Goal: Task Accomplishment & Management: Manage account settings

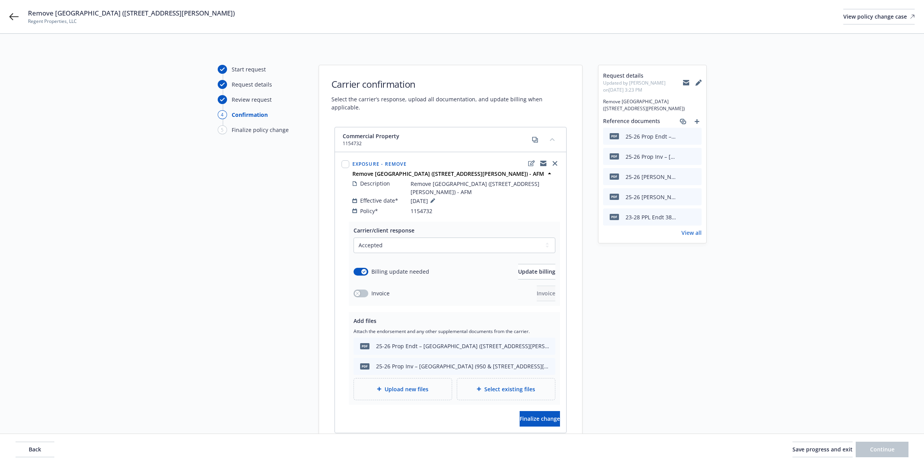
select select "ACCEPTED"
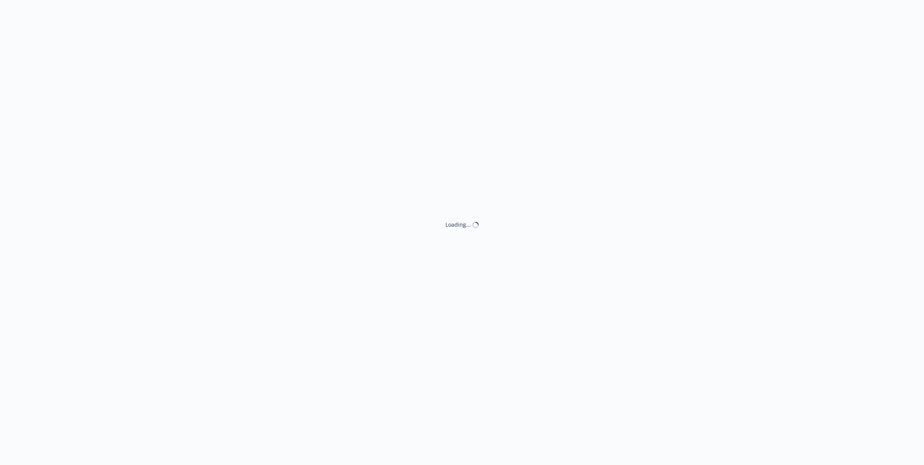
select select "ACCEPTED"
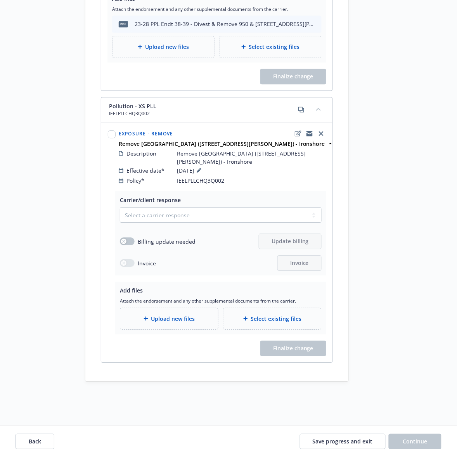
scroll to position [928, 0]
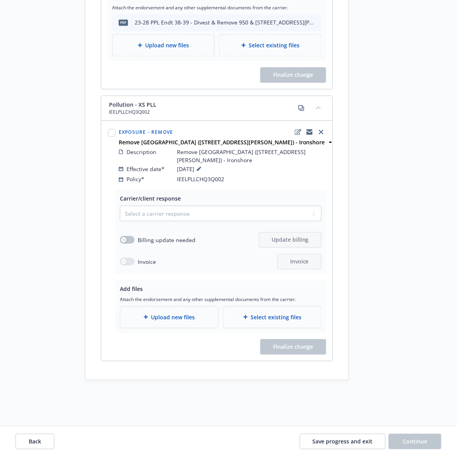
click at [171, 313] on span "Upload new files" at bounding box center [173, 317] width 44 height 8
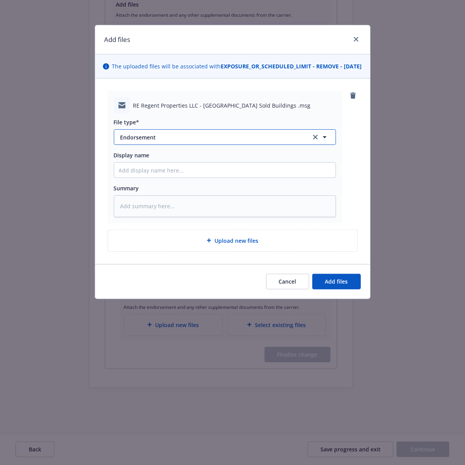
click at [325, 142] on icon "button" at bounding box center [324, 136] width 9 height 9
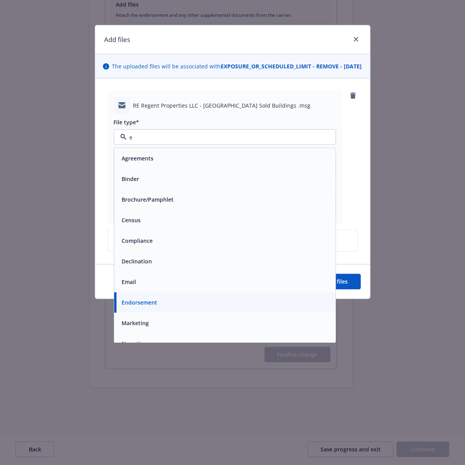
type input "em"
click at [262, 185] on div "Email" at bounding box center [225, 179] width 212 height 11
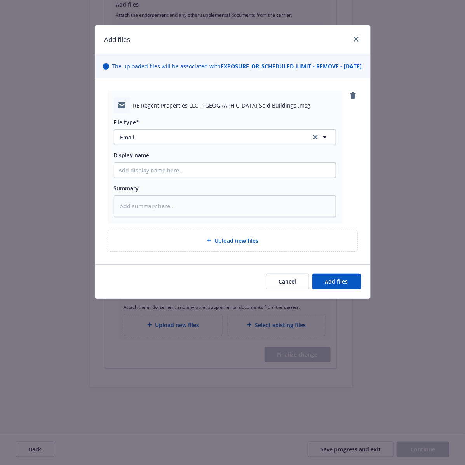
click at [354, 181] on div "RE Regent Properties LLC - [GEOGRAPHIC_DATA] Sold Buildings .msg File type* Ema…" at bounding box center [233, 157] width 250 height 132
click at [182, 177] on input "Display name" at bounding box center [224, 170] width 221 height 15
type textarea "x"
type input "E"
type textarea "x"
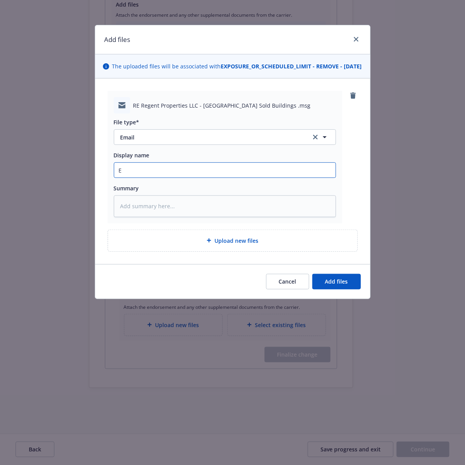
type input "EM"
type textarea "x"
type input "EMF"
type textarea "x"
type input "EMF"
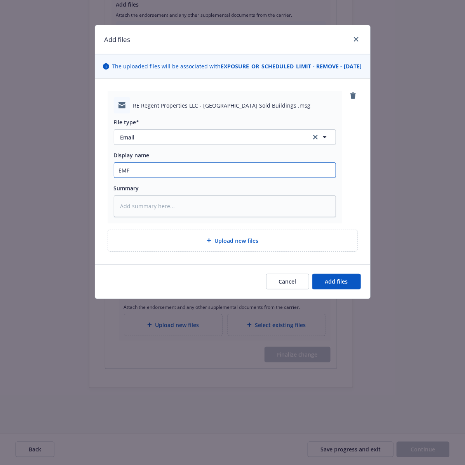
type textarea "x"
type input "EMF L"
type textarea "x"
type input "EMF Li"
type textarea "x"
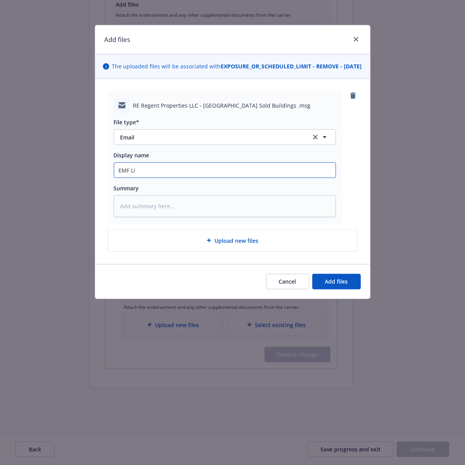
type input "EMF Lib"
type textarea "x"
type input "EMF Libe"
type textarea "x"
type input "EMF Liber"
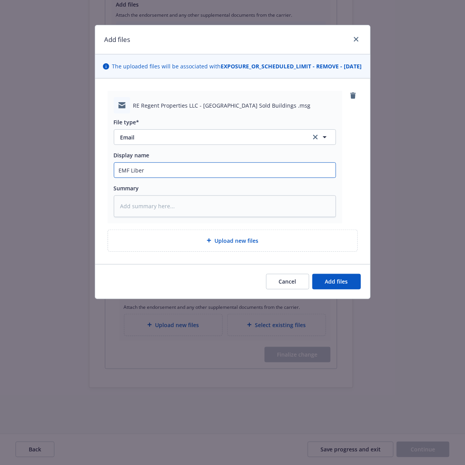
type textarea "x"
type input "EMF [PERSON_NAME]"
type textarea "x"
type input "EMF Liberty"
type textarea "x"
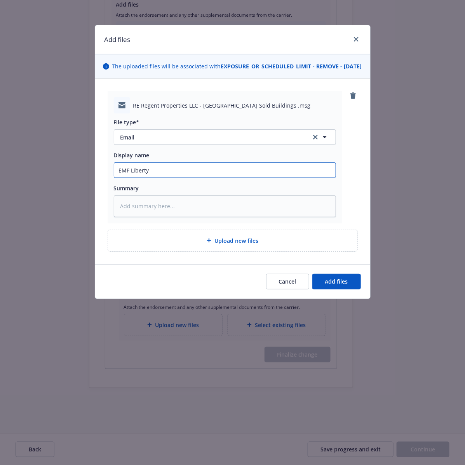
type input "EMF Liberty"
type textarea "x"
type input "EMF Liberty M"
type textarea "x"
type input "EMF Liberty Mu"
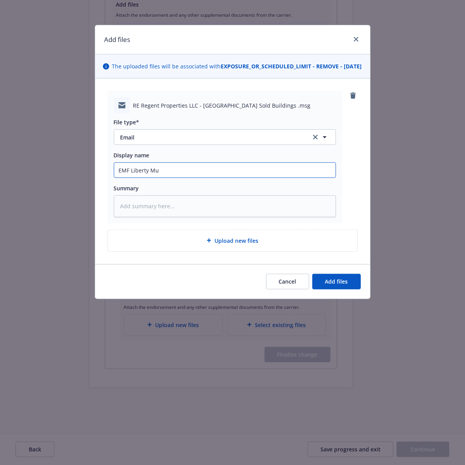
type textarea "x"
type input "EMF Liberty Mut"
type textarea "x"
type input "EMF Liberty Mutu"
type textarea "x"
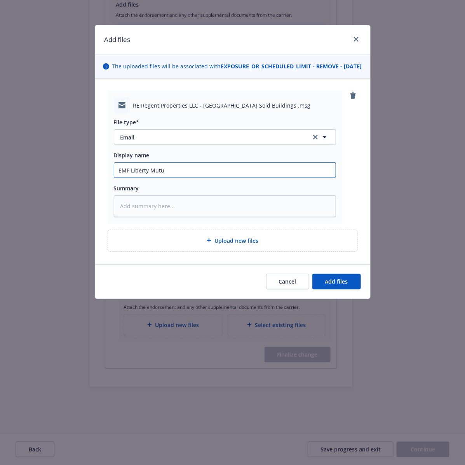
type input "EMF Liberty Mutua"
type textarea "x"
type input "EMF Liberty Mutual"
type textarea "x"
type input "EMF Liberty Mutual"
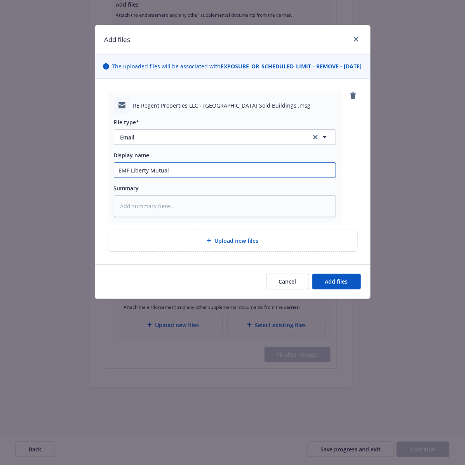
click at [181, 176] on input "EMF Liberty Mutual" at bounding box center [224, 170] width 221 height 15
type textarea "x"
type input "EMF Liberty Mutual -"
type textarea "x"
type input "EMF Liberty Mutual -"
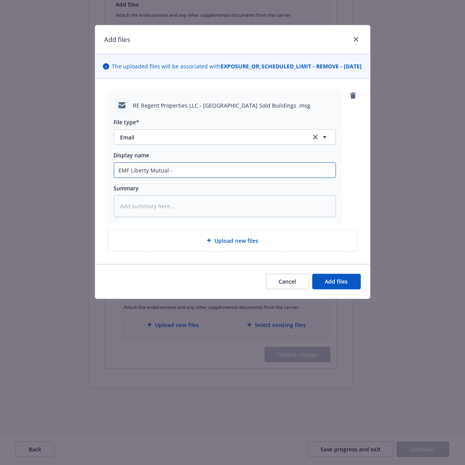
type textarea "x"
type input "EMF Liberty Mutual - n"
type textarea "x"
type input "EMF Liberty Mutual - no"
type textarea "x"
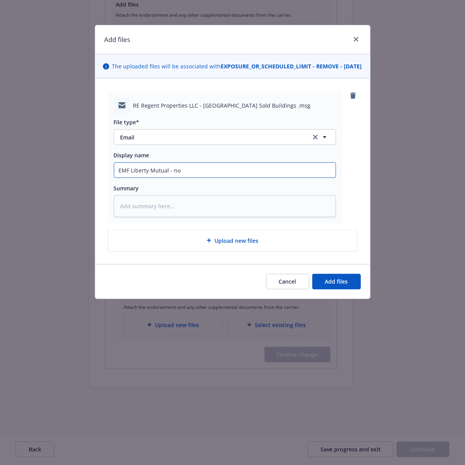
type input "EMF Liberty Mutual - not"
type textarea "x"
type input "EMF Liberty Mutual - noti"
type textarea "x"
type input "EMF Liberty Mutual - notin"
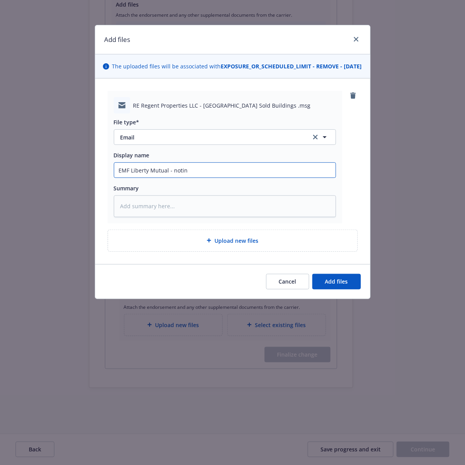
type textarea "x"
type input "EMF Liberty Mutual - noting"
type textarea "x"
type input "EMF Liberty Mutual - noting"
type textarea "x"
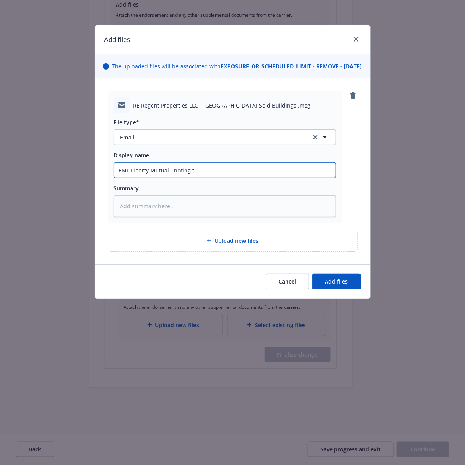
type input "EMF Liberty Mutual - noting th"
type textarea "x"
type input "EMF Liberty Mutual - noting the"
type textarea "x"
type input "EMF Liberty Mutual - noting thei"
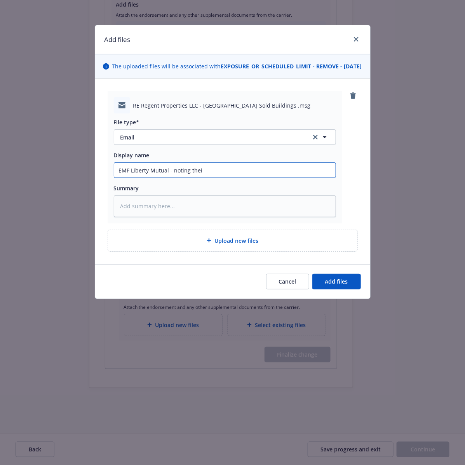
type textarea "x"
type input "EMF Liberty Mutual - noting their"
type textarea "x"
type input "EMF Liberty Mutual - noting their"
type textarea "x"
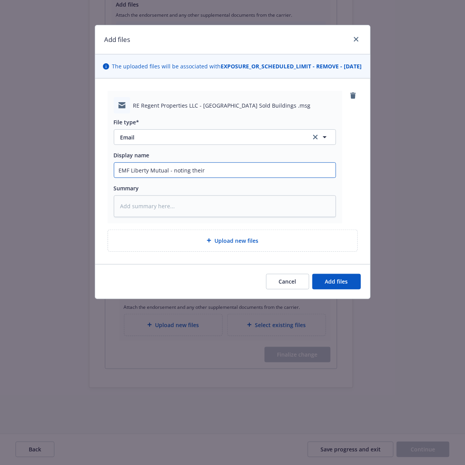
type input "EMF Liberty Mutual - noting their f"
type textarea "x"
type input "EMF Liberty Mutual - noting their fi"
type textarea "x"
type input "EMF Liberty Mutual - noting their fil"
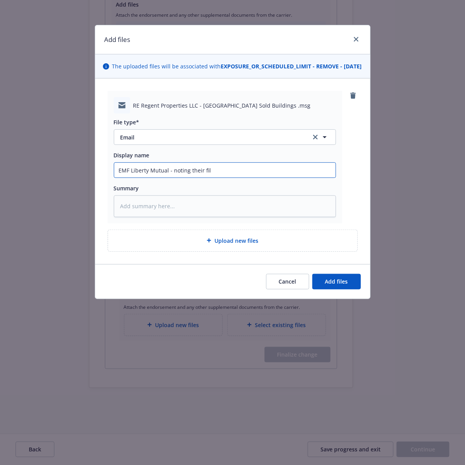
type textarea "x"
type input "EMF Liberty Mutual - noting their file"
type textarea "x"
type input "EMF Liberty Mutual - noting their file"
type textarea "x"
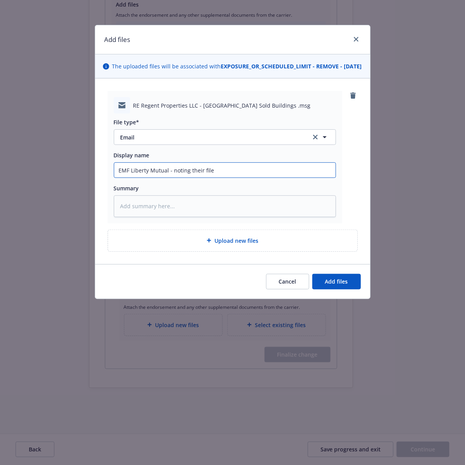
type input "EMF Liberty Mutual - noting their file R"
type textarea "x"
type input "EMF Liberty Mutual - noting their file RE"
type textarea "x"
type input "EMF Liberty Mutual - noting their file RE"
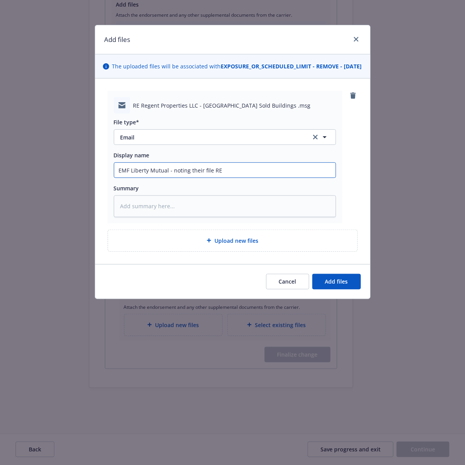
type textarea "x"
type input "EMF Liberty Mutual - noting their file RE x"
type textarea "x"
type input "EMF Liberty Mutual - noting their file RE xc"
type textarea "x"
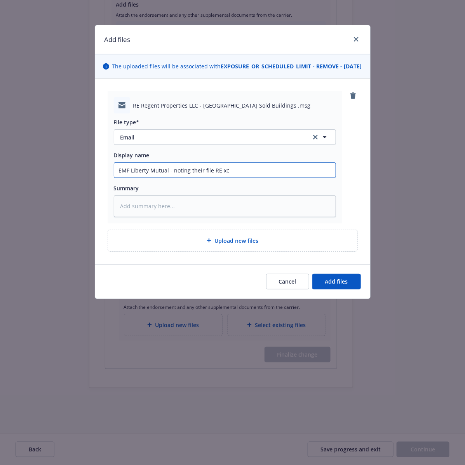
type input "EMF Liberty Mutual - noting their file RE xce"
type textarea "x"
type input "EMF Liberty Mutual - noting their file RE xc"
type textarea "x"
type input "EMF Liberty Mutual - noting their file RE x"
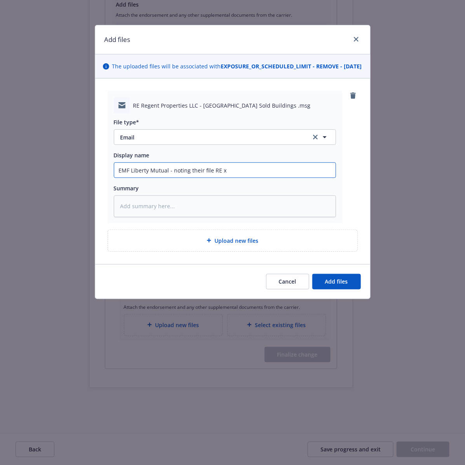
type textarea "x"
type input "EMF Liberty Mutual - noting their file RE xs"
type textarea "x"
type input "EMF Liberty Mutual - noting their file RE xsp"
type textarea "x"
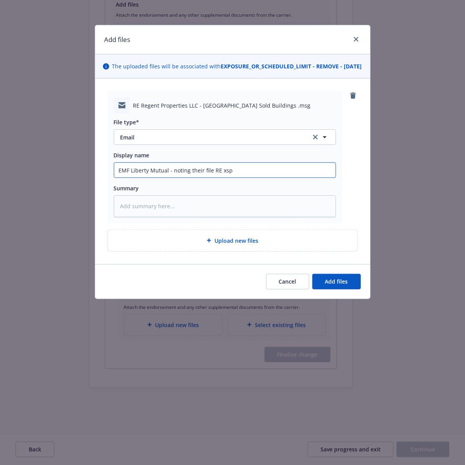
type input "EMF Liberty Mutual - noting their file RE xspl"
type textarea "x"
type input "EMF Liberty Mutual - noting their file RE xspll"
type textarea "x"
type input "EMF Liberty Mutual - noting their file RE xspll"
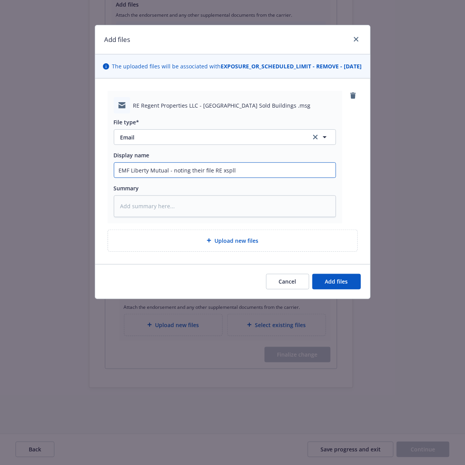
type textarea "x"
type input "EMF Liberty Mutual - noting their file RE xspll"
type textarea "x"
type input "EMF Liberty Mutual - noting their file RE xspl"
type textarea "x"
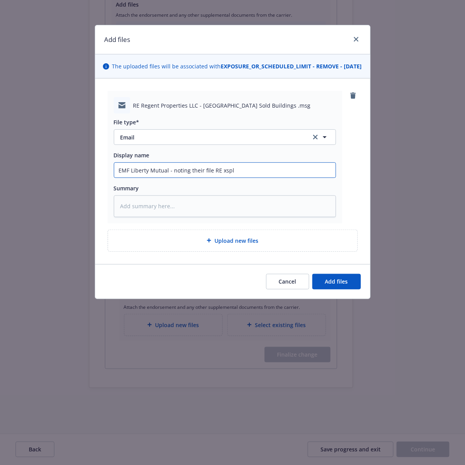
type input "EMF Liberty Mutual - noting their file RE xsp"
type textarea "x"
type input "EMF Liberty Mutual - noting their file RE xs"
type textarea "x"
type input "EMF Liberty Mutual - noting their file RE xs"
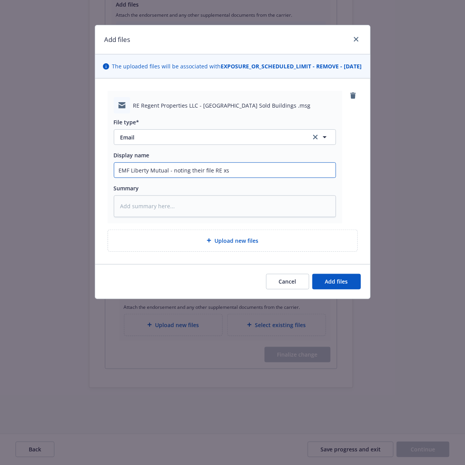
type textarea "x"
type input "EMF Liberty Mutual - noting their file RE xs P"
type textarea "x"
type input "EMF Liberty Mutual - noting their file RE xs PL"
type textarea "x"
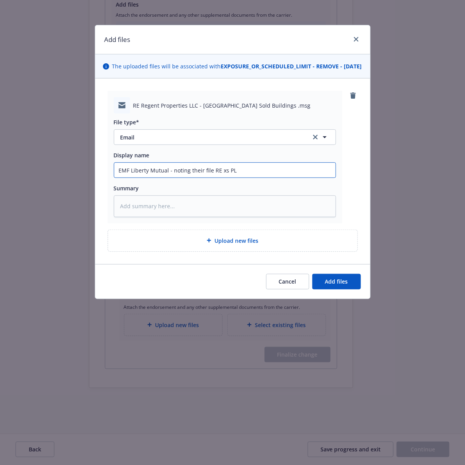
type input "EMF Liberty Mutual - noting their file RE xs PLL"
type textarea "x"
type input "EMF Liberty Mutual - noting their file RE xs PLL"
type textarea "x"
type input "EMF Liberty Mutual - noting their file RE xs PLL d"
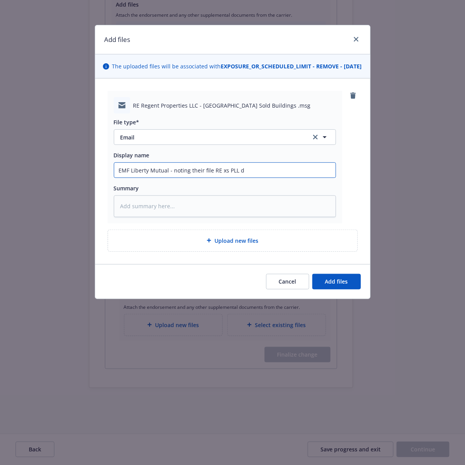
type textarea "x"
type input "EMF Liberty Mutual - noting their file RE xs PLL de"
type textarea "x"
type input "EMF Liberty Mutual - noting their file RE xs PLL del"
type textarea "x"
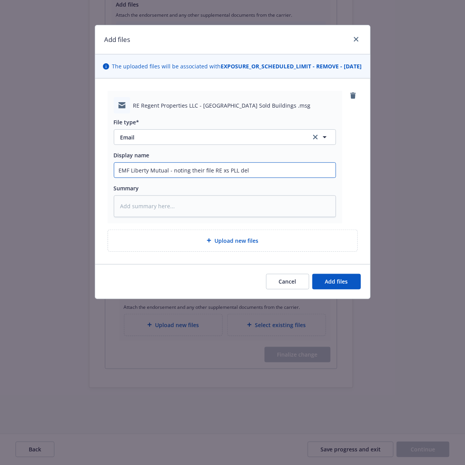
type input "EMF Liberty Mutual - noting their file RE xs PLL dele"
type textarea "x"
type input "EMF Liberty Mutual - noting their file RE xs PLL delet"
type textarea "x"
type input "EMF Liberty Mutual - noting their file RE xs PLL deleti"
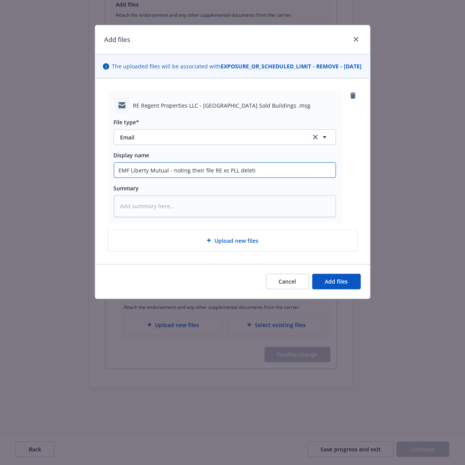
type textarea "x"
type input "EMF Liberty Mutual - noting their file RE xs PLL deleting"
drag, startPoint x: 264, startPoint y: 182, endPoint x: 238, endPoint y: 185, distance: 26.5
click at [238, 177] on input "EMF Liberty Mutual - noting their file RE xs PLL deleting" at bounding box center [224, 170] width 221 height 15
type textarea "x"
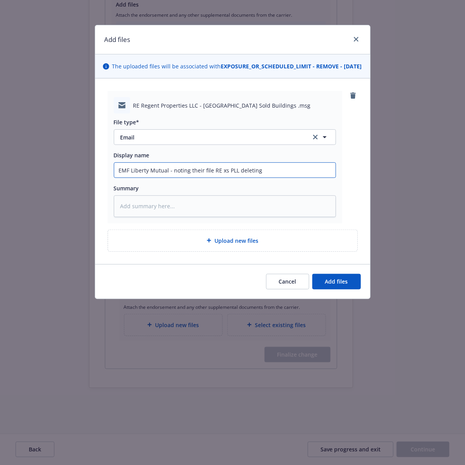
type input "EMF Liberty Mutual - noting their file RE xs PLL -"
type textarea "x"
type input "EMF Liberty Mutual - noting their file RE xs PLL -"
type textarea "x"
type input "EMF Liberty Mutual - noting their file RE xs PLL - N"
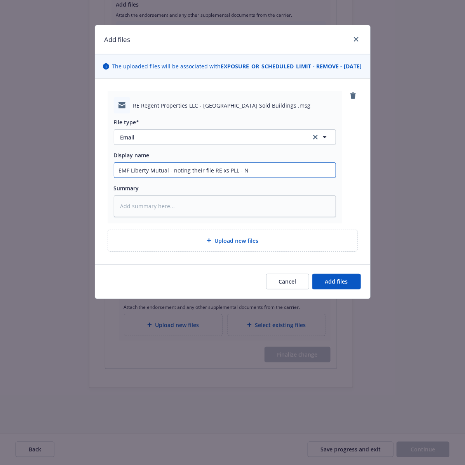
type textarea "x"
type input "EMF Liberty Mutual - noting their file RE xs PLL - No"
type textarea "x"
type input "EMF Liberty Mutual - noting their file RE xs PLL - Not"
type textarea "x"
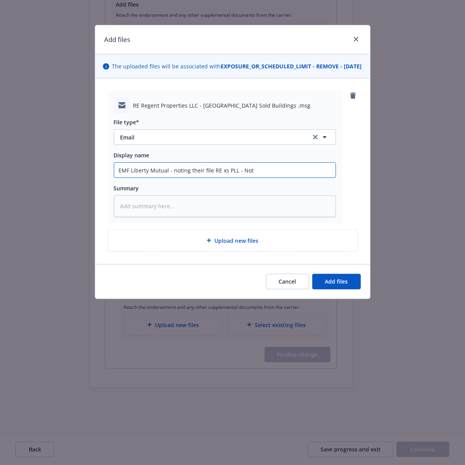
type input "EMF Liberty Mutual - noting their file RE xs PLL - No"
type textarea "x"
type input "EMF Liberty Mutual - noting their file RE xs PLL - Nor"
type textarea "x"
type input "EMF Liberty Mutual - noting their file RE xs PLL - Nort"
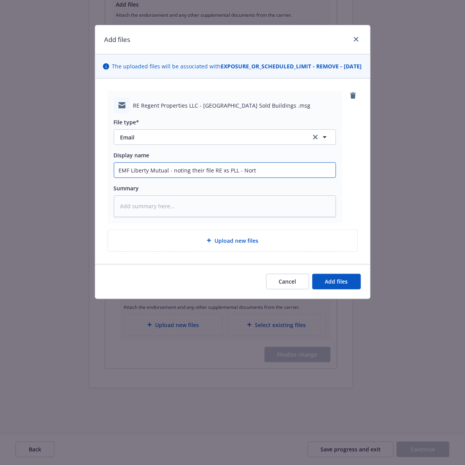
type textarea "x"
type input "EMF Liberty Mutual - noting their file RE xs PLL - North"
type textarea "x"
type input "EMF Liberty Mutual - noting their file RE xs PLL - North"
type textarea "x"
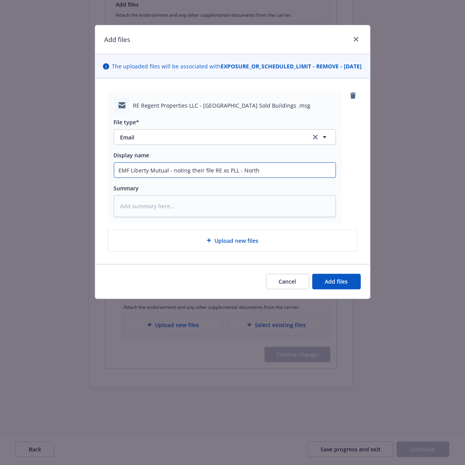
type input "EMF Liberty Mutual - noting their file RE xs PLL - North L"
type textarea "x"
type input "EMF Liberty Mutual - noting their file RE xs PLL - [GEOGRAPHIC_DATA]"
type textarea "x"
type input "EMF Liberty Mutual - noting their file RE xs PLL - [GEOGRAPHIC_DATA]"
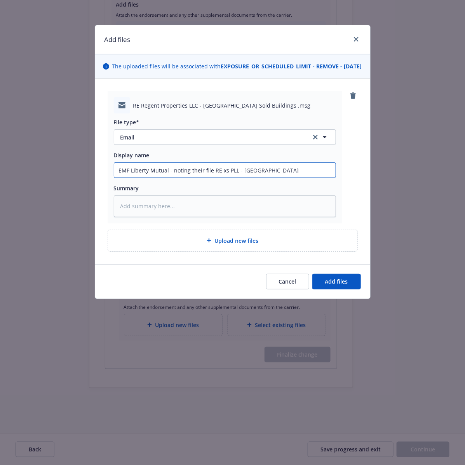
type textarea "x"
type input "EMF Liberty Mutual - noting their file RE xs PLL - [GEOGRAPHIC_DATA]"
type textarea "x"
type input "EMF Liberty Mutual - noting their file RE xs PLL - [GEOGRAPHIC_DATA]"
type textarea "x"
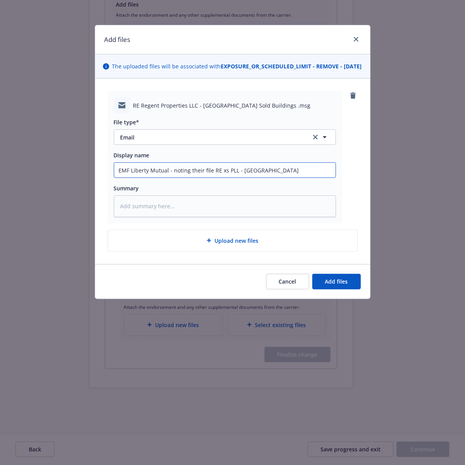
type input "EMF Liberty Mutual - noting their file RE xs PLL - [GEOGRAPHIC_DATA] S"
type textarea "x"
type input "EMF Liberty Mutual - noting their file RE xs PLL - [GEOGRAPHIC_DATA] So"
type textarea "x"
type input "EMF Liberty Mutual - noting their file RE xs PLL - [GEOGRAPHIC_DATA] Sol"
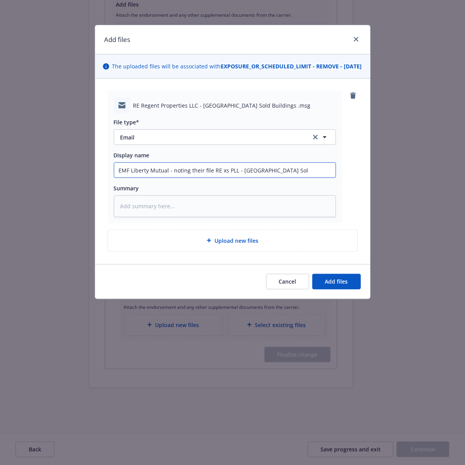
type textarea "x"
type input "EMF Liberty Mutual - noting their file RE xs PLL - [GEOGRAPHIC_DATA] Sold"
type textarea "x"
type input "EMF Liberty Mutual - noting their file RE xs PLL - [GEOGRAPHIC_DATA] Sold"
type textarea "x"
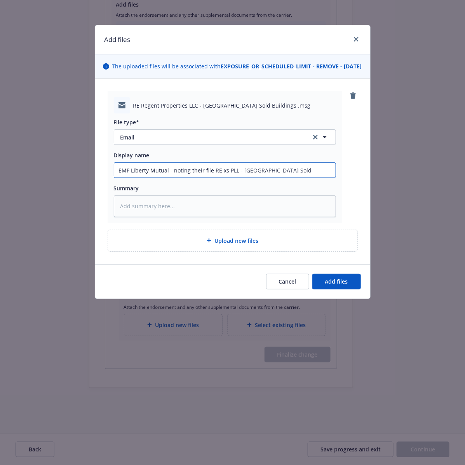
type input "EMF Liberty Mutual - noting their file RE xs PLL - [GEOGRAPHIC_DATA] Sold B"
type textarea "x"
type input "EMF Liberty Mutual - noting their file RE xs PLL - [GEOGRAPHIC_DATA] Sold BL"
type textarea "x"
type input "EMF Liberty Mutual - noting their file RE xs PLL - [GEOGRAPHIC_DATA] Sold BLD"
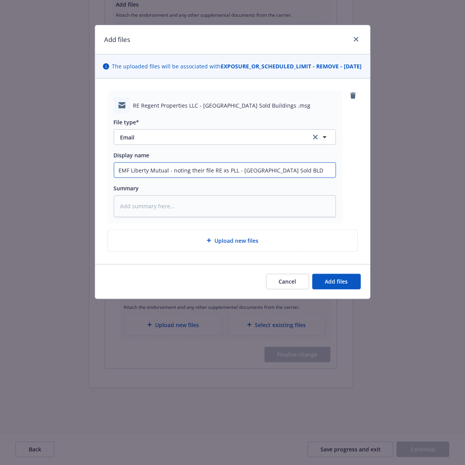
type textarea "x"
type input "EMF Liberty Mutual - noting their file RE xs PLL - [GEOGRAPHIC_DATA] Sold BLDG"
type textarea "x"
type input "EMF Liberty Mutual - noting their file RE xs PLL - [GEOGRAPHIC_DATA] Sold BLDGs"
type textarea "x"
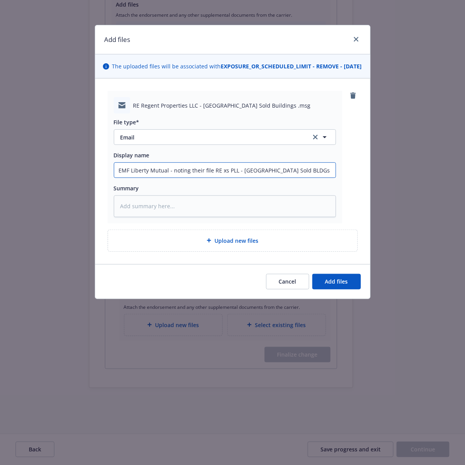
type input "EMF Liberty Mutual - noting their file RE xs PLL - [GEOGRAPHIC_DATA] Sold BLDGs;"
type textarea "x"
type input "EMF Liberty Mutual - noting their file RE xs PLL - [GEOGRAPHIC_DATA] Sold BLDGs;"
type textarea "x"
type input "EMF Liberty Mutual - noting their file RE xs PLL - [GEOGRAPHIC_DATA] Sold BLDGs…"
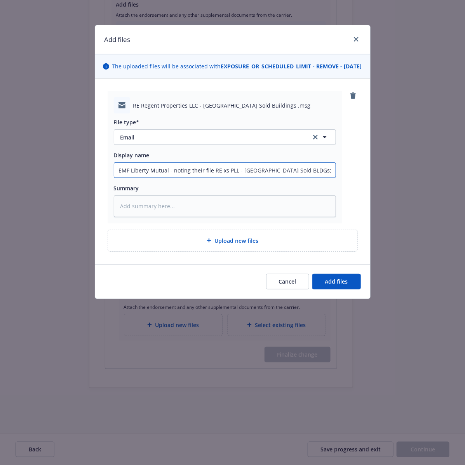
type textarea "x"
type input "EMF Liberty Mutual - noting their file RE xs PLL - [GEOGRAPHIC_DATA] Sold BLDGs…"
type textarea "x"
type input "EMF Liberty Mutual - noting their file RE xs PLL - [GEOGRAPHIC_DATA] Sold BLDGs…"
type textarea "x"
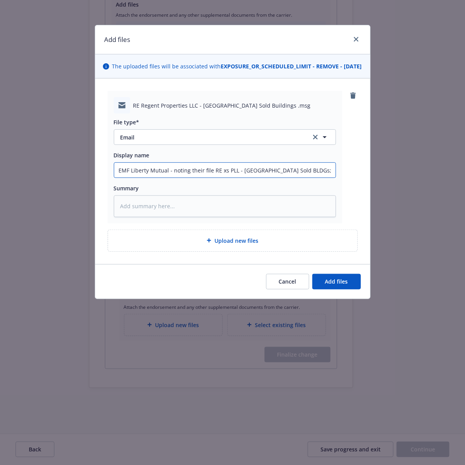
type input "EMF Liberty Mutual - noting their file RE xs PLL - [GEOGRAPHIC_DATA] Sold BLDGs…"
drag, startPoint x: 331, startPoint y: 179, endPoint x: 106, endPoint y: 173, distance: 224.9
click at [106, 173] on div "RE Regent Properties LLC - [GEOGRAPHIC_DATA] Sold Buildings .msg File type* Ema…" at bounding box center [232, 171] width 275 height 186
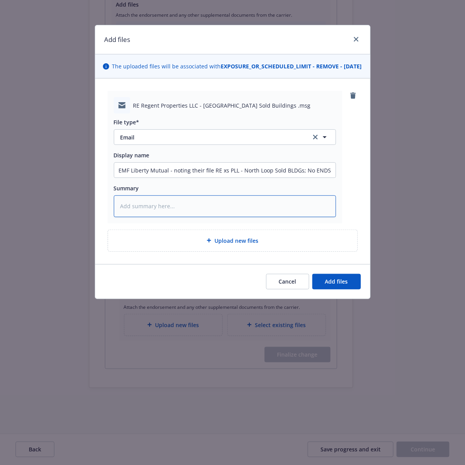
click at [177, 217] on textarea at bounding box center [225, 206] width 222 height 22
paste textarea "EMF Liberty Mutual - noting their file RE xs PLL - North Loop Sold BLDGs; No EN…"
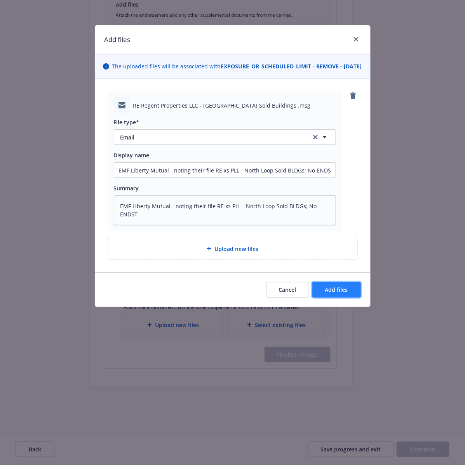
click at [340, 293] on span "Add files" at bounding box center [336, 289] width 23 height 7
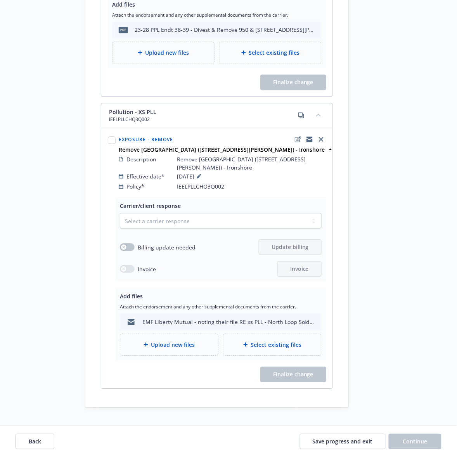
click at [344, 440] on span "Save progress and exit" at bounding box center [343, 441] width 60 height 7
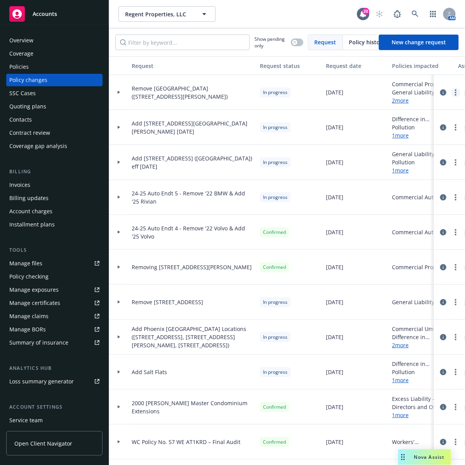
click at [455, 92] on icon "more" at bounding box center [456, 92] width 2 height 6
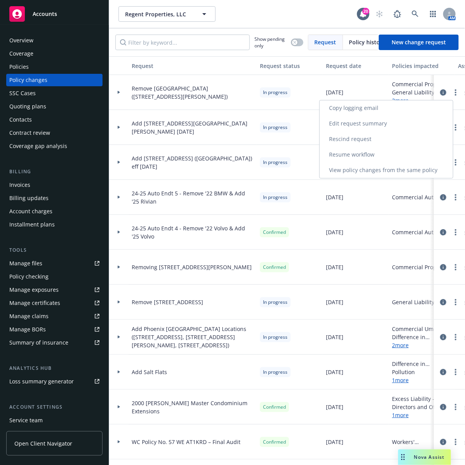
click at [362, 155] on link "Resume workflow" at bounding box center [386, 155] width 133 height 16
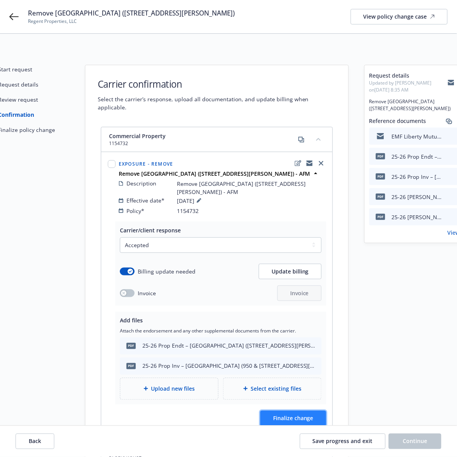
click at [300, 415] on span "Finalize change" at bounding box center [293, 418] width 40 height 7
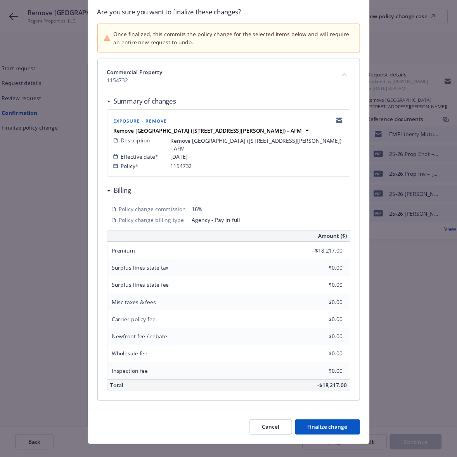
scroll to position [61, 0]
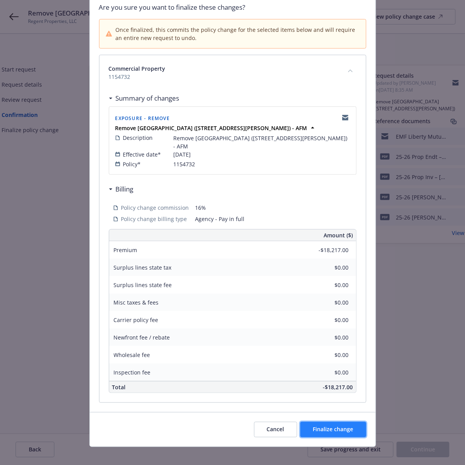
click at [322, 425] on span "Finalize change" at bounding box center [333, 428] width 40 height 7
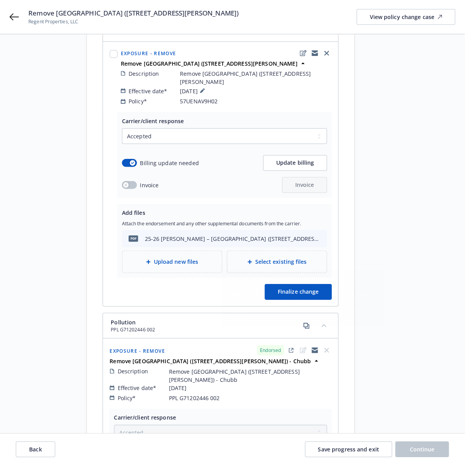
scroll to position [437, 0]
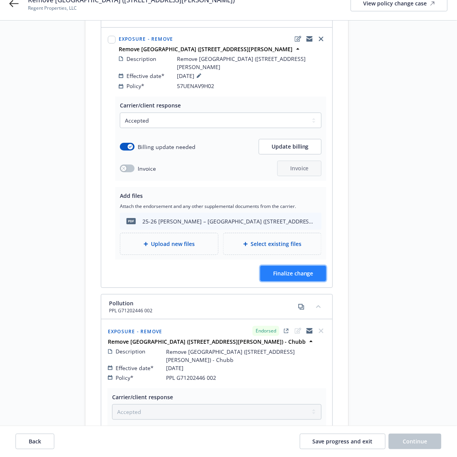
click at [292, 270] on span "Finalize change" at bounding box center [293, 273] width 40 height 7
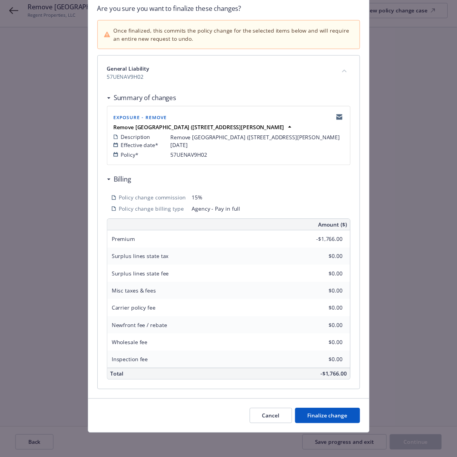
scroll to position [61, 0]
click at [331, 422] on span "Finalize change" at bounding box center [333, 422] width 40 height 7
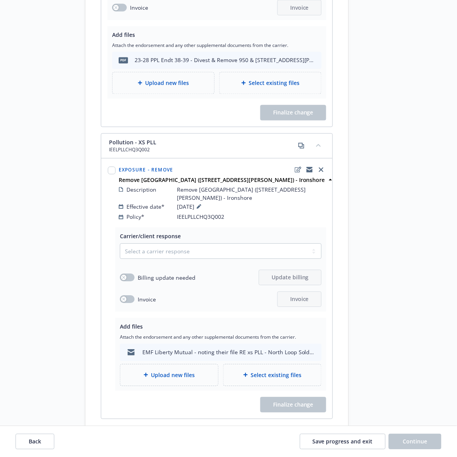
scroll to position [946, 0]
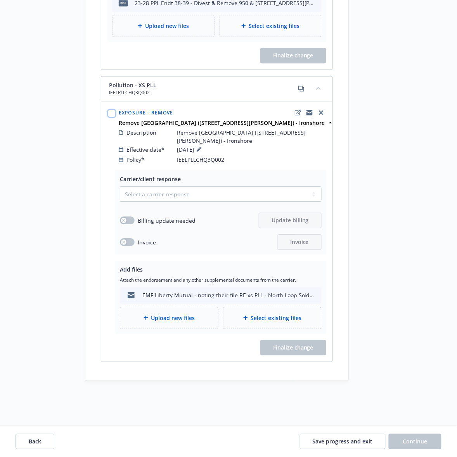
click at [114, 109] on input "checkbox" at bounding box center [112, 113] width 8 height 8
click at [261, 186] on select "Select a carrier response Accepted Accepted with revision No endorsement needed…" at bounding box center [221, 194] width 202 height 16
click at [120, 186] on select "Select a carrier response Accepted Accepted with revision No endorsement needed…" at bounding box center [221, 194] width 202 height 16
click at [279, 344] on span "Finalize change" at bounding box center [293, 347] width 40 height 7
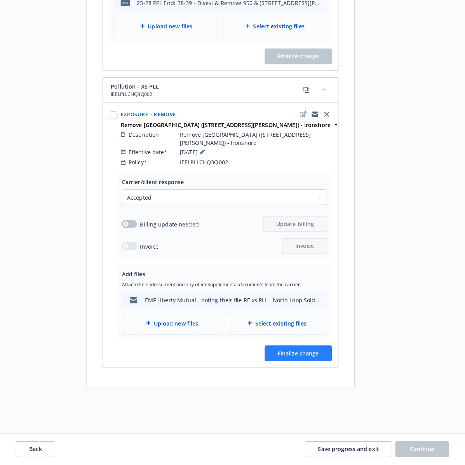
scroll to position [940, 0]
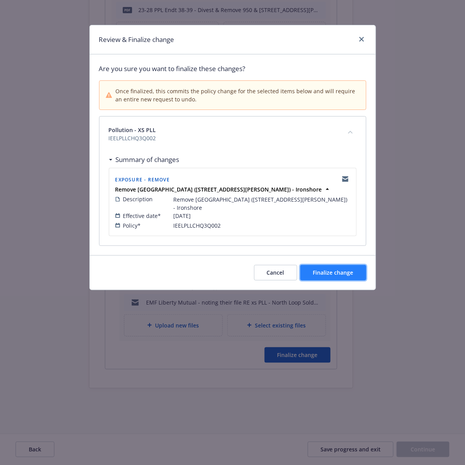
click at [341, 269] on span "Finalize change" at bounding box center [333, 272] width 40 height 7
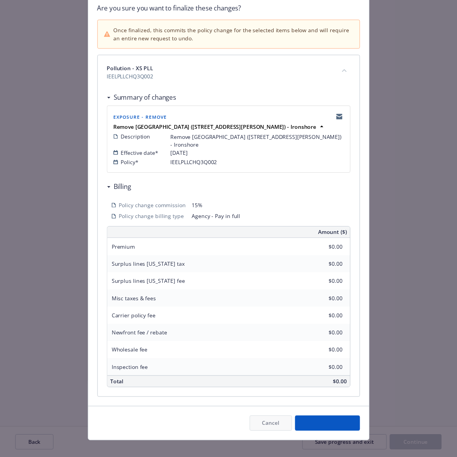
scroll to position [0, 0]
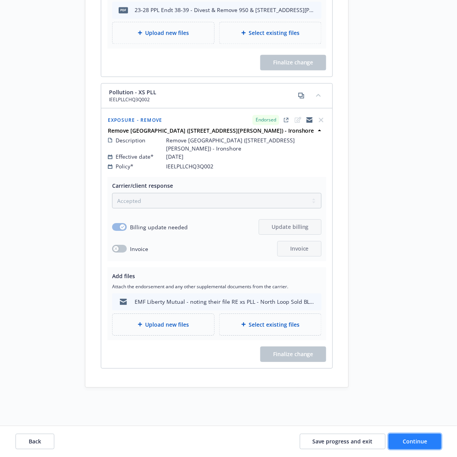
click at [412, 441] on span "Continue" at bounding box center [415, 441] width 24 height 7
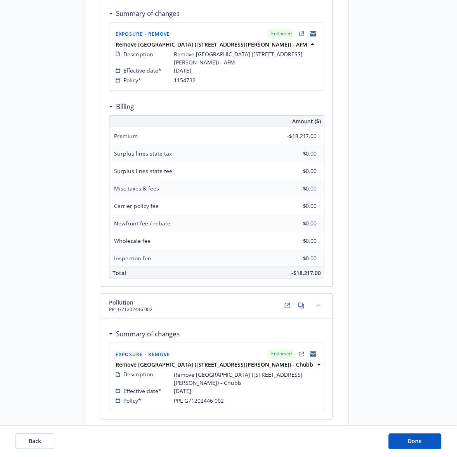
scroll to position [666, 0]
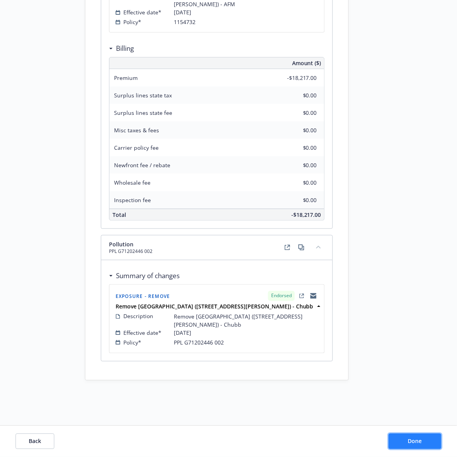
click at [415, 438] on button "Done" at bounding box center [415, 442] width 53 height 16
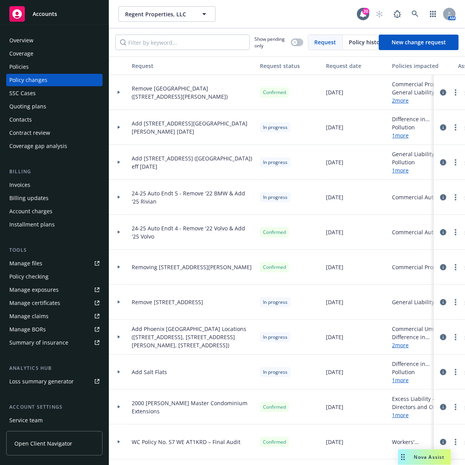
click at [19, 186] on div "Invoices" at bounding box center [19, 185] width 21 height 12
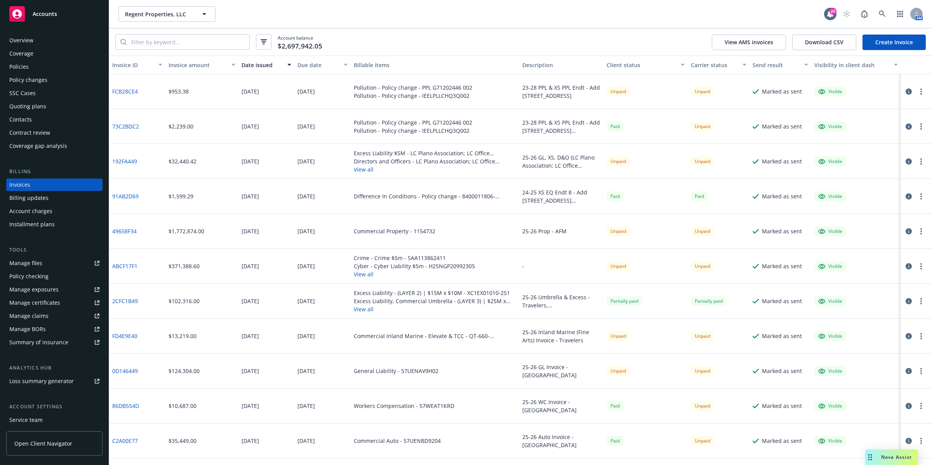
click at [889, 43] on link "Create Invoice" at bounding box center [893, 43] width 63 height 16
